Goal: Find specific fact: Find specific fact

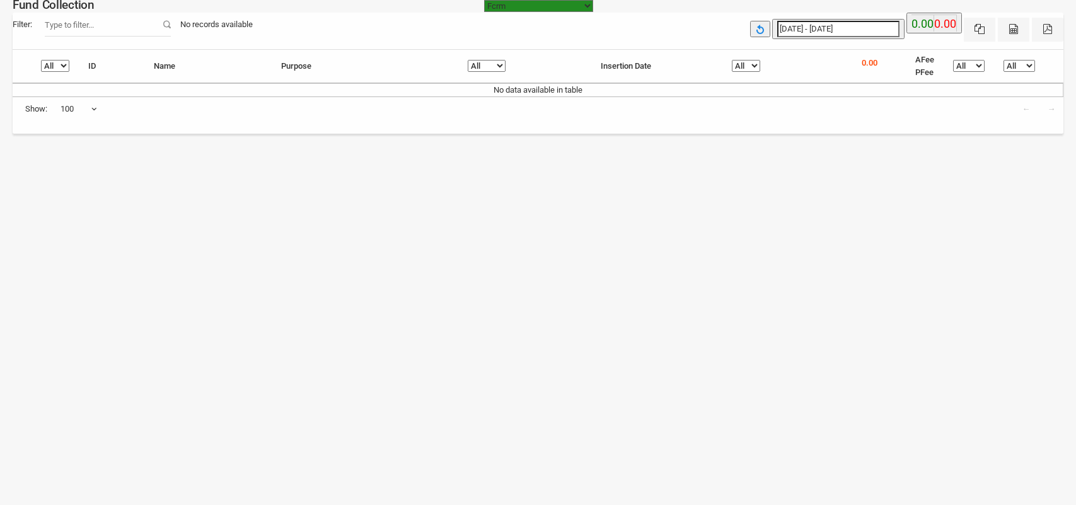
select select "[URL][DOMAIN_NAME]"
select select "100"
type input "[DATE]"
click at [801, 27] on input "[DATE] - [DATE]" at bounding box center [838, 29] width 122 height 16
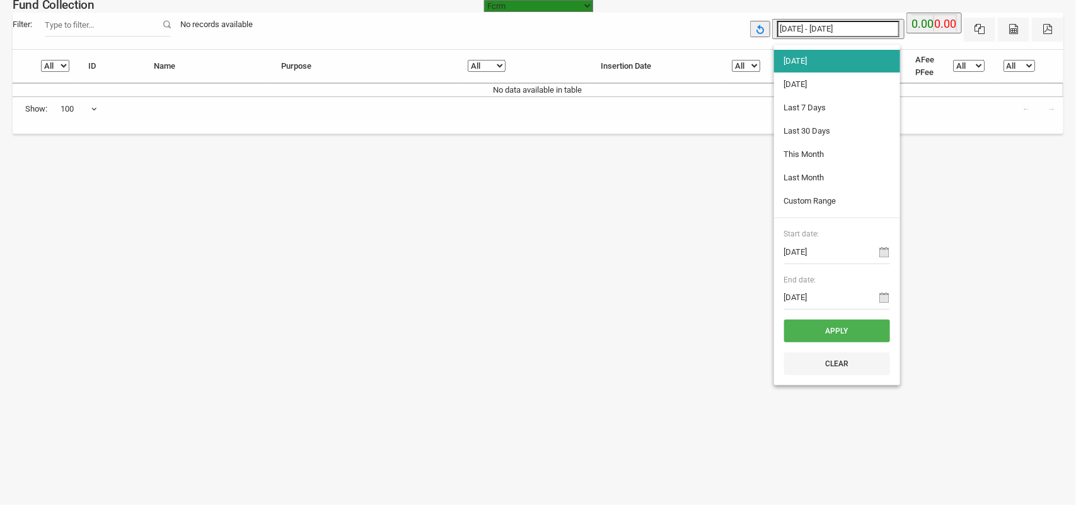
type input "[DATE]"
click at [798, 82] on li "[DATE]" at bounding box center [837, 84] width 126 height 23
type input "[DATE] - [DATE]"
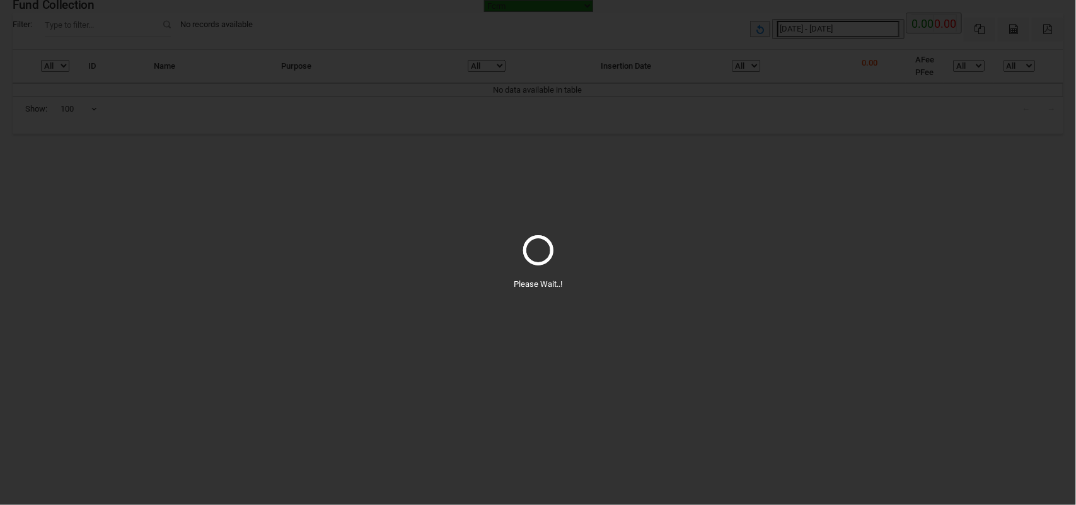
select select "100"
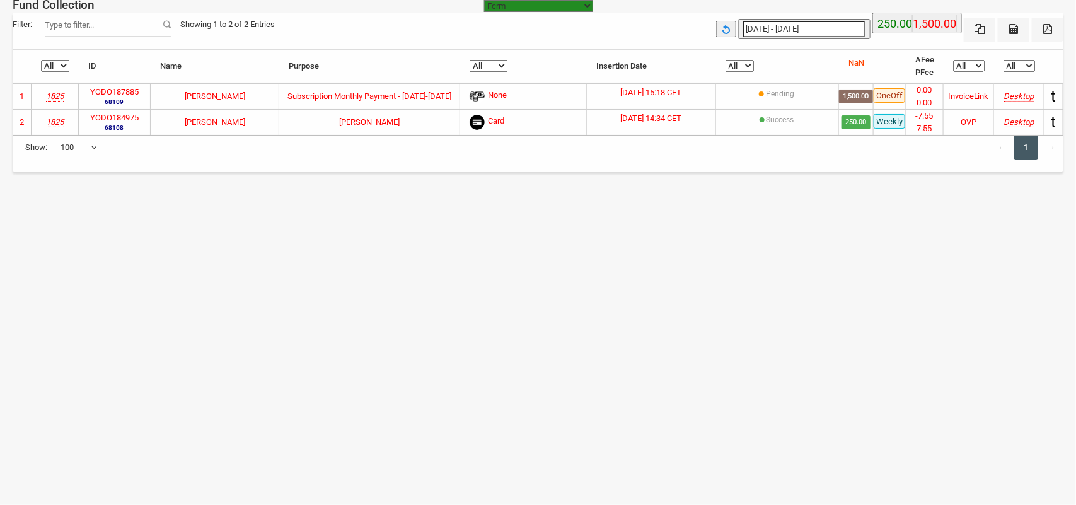
click at [103, 89] on label "YODO187885" at bounding box center [114, 92] width 49 height 13
copy label "YODO187885"
click at [117, 117] on label "YODO184975" at bounding box center [114, 118] width 49 height 13
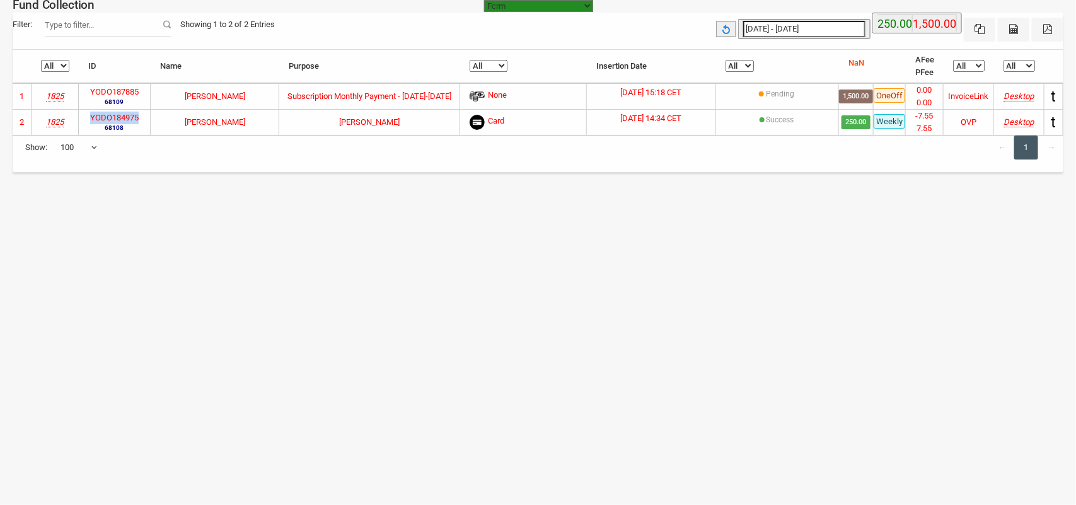
copy label "YODO184975"
